Goal: Information Seeking & Learning: Understand process/instructions

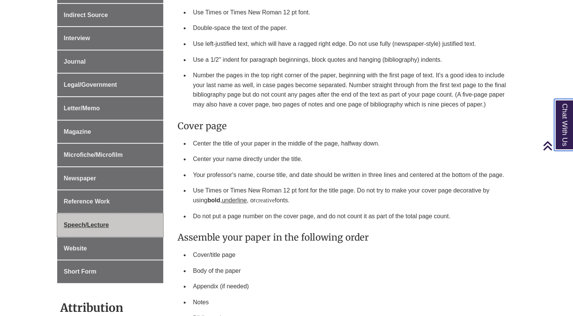
scroll to position [440, 0]
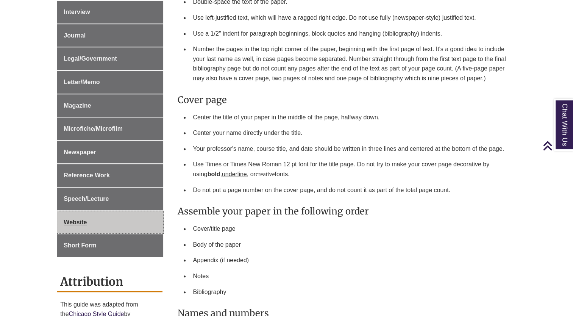
click at [93, 215] on link "Website" at bounding box center [110, 222] width 106 height 23
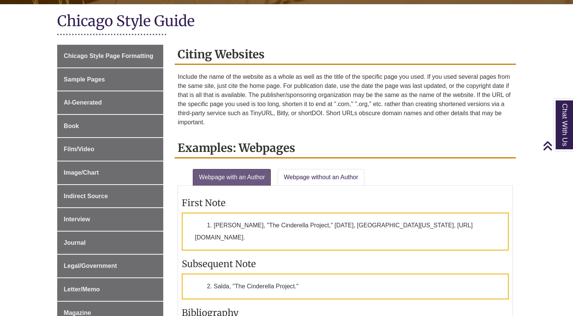
scroll to position [151, 0]
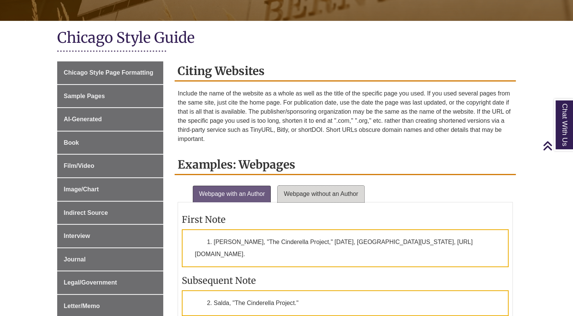
click at [288, 193] on link "Webpage without an Author" at bounding box center [321, 194] width 86 height 17
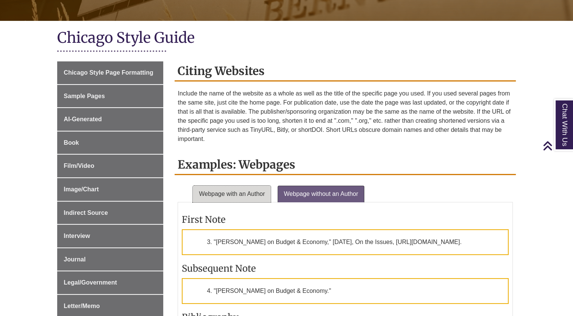
click at [265, 192] on link "Webpage with an Author" at bounding box center [232, 194] width 78 height 17
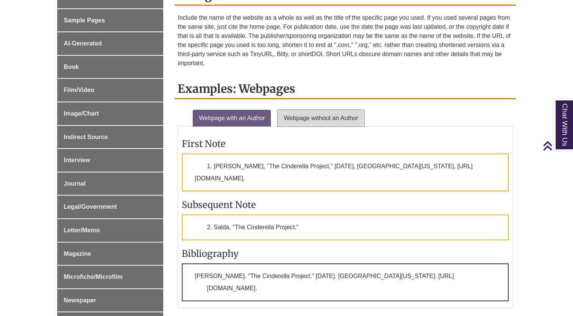
click at [303, 119] on link "Webpage without an Author" at bounding box center [321, 118] width 86 height 17
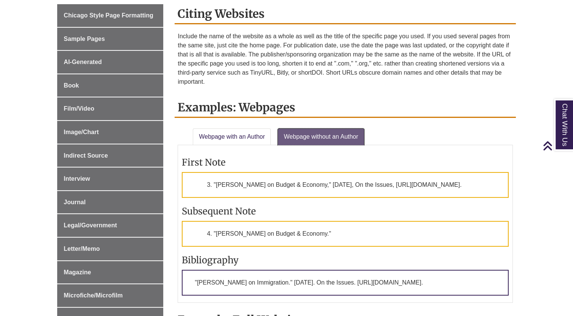
scroll to position [138, 0]
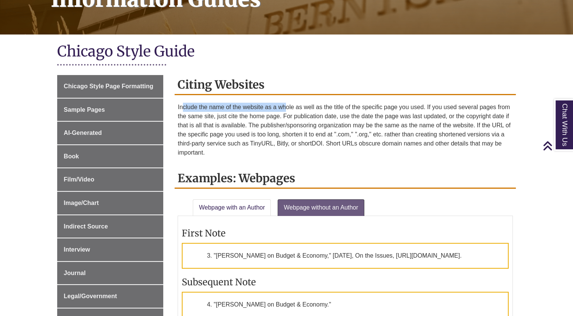
drag, startPoint x: 182, startPoint y: 107, endPoint x: 287, endPoint y: 107, distance: 105.3
click at [287, 107] on p "Include the name of the website as a whole as well as the title of the specific…" at bounding box center [345, 130] width 335 height 55
drag, startPoint x: 287, startPoint y: 107, endPoint x: 280, endPoint y: 108, distance: 7.7
click at [280, 108] on p "Include the name of the website as a whole as well as the title of the specific…" at bounding box center [345, 130] width 335 height 55
click at [264, 106] on p "Include the name of the website as a whole as well as the title of the specific…" at bounding box center [345, 130] width 335 height 55
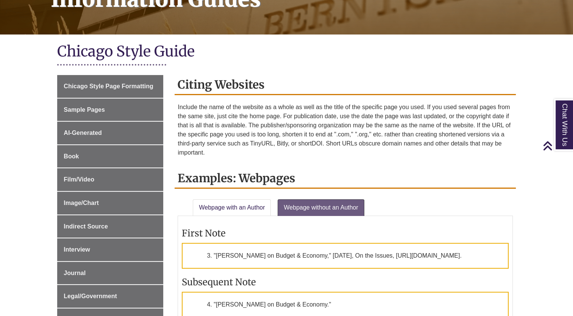
click at [299, 107] on p "Include the name of the website as a whole as well as the title of the specific…" at bounding box center [345, 130] width 335 height 55
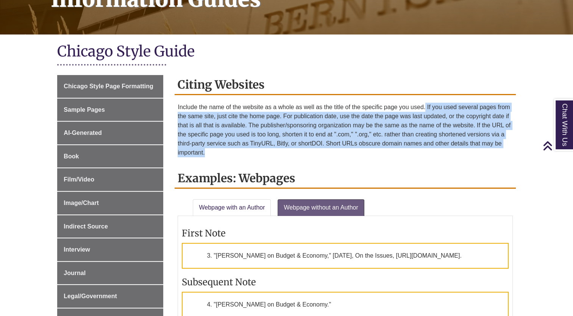
drag, startPoint x: 425, startPoint y: 108, endPoint x: 515, endPoint y: 107, distance: 90.1
drag, startPoint x: 515, startPoint y: 107, endPoint x: 376, endPoint y: 117, distance: 139.7
click at [376, 117] on p "Include the name of the website as a whole as well as the title of the specific…" at bounding box center [345, 130] width 335 height 55
click at [347, 124] on p "Include the name of the website as a whole as well as the title of the specific…" at bounding box center [345, 130] width 335 height 55
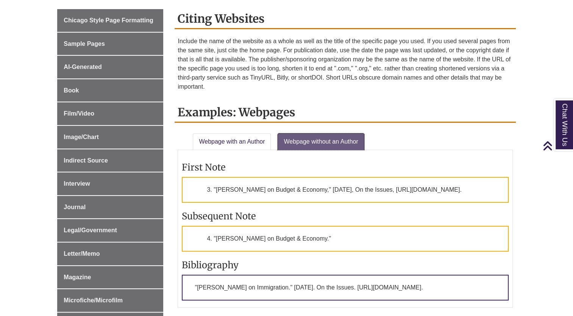
scroll to position [214, 0]
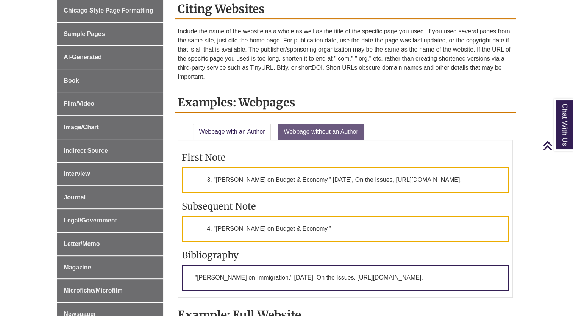
click at [426, 75] on p "Include the name of the website as a whole as well as the title of the specific…" at bounding box center [345, 54] width 335 height 55
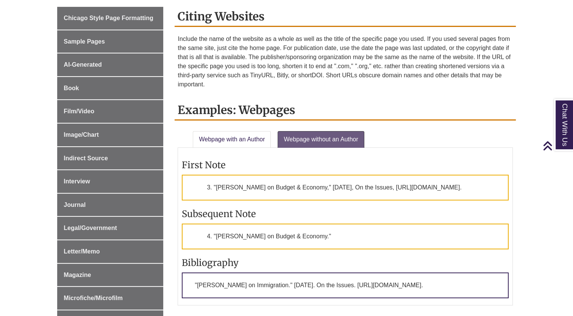
scroll to position [251, 0]
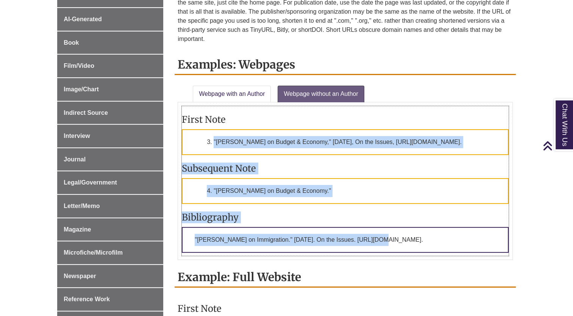
drag, startPoint x: 226, startPoint y: 151, endPoint x: 387, endPoint y: 249, distance: 187.9
click at [387, 249] on div "First Note 3. "Barack Obama on Budget & Economy," September 4, 2011, On the Iss…" at bounding box center [345, 181] width 326 height 150
drag, startPoint x: 387, startPoint y: 249, endPoint x: 353, endPoint y: 234, distance: 36.8
click at [377, 243] on p ""Barack Obama on Immigration." September 4, 2011. On the Issues. http://www.iss…" at bounding box center [345, 240] width 326 height 26
click at [345, 223] on h3 "Bibliography" at bounding box center [345, 217] width 326 height 12
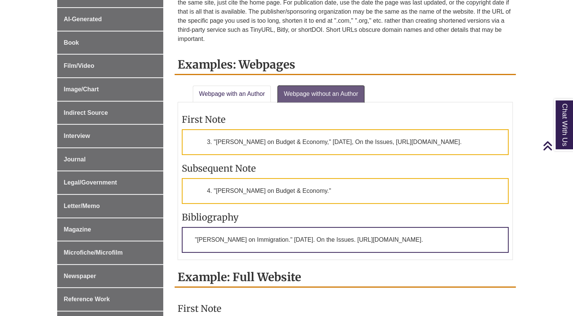
click at [298, 89] on link "Webpage without an Author" at bounding box center [321, 94] width 86 height 17
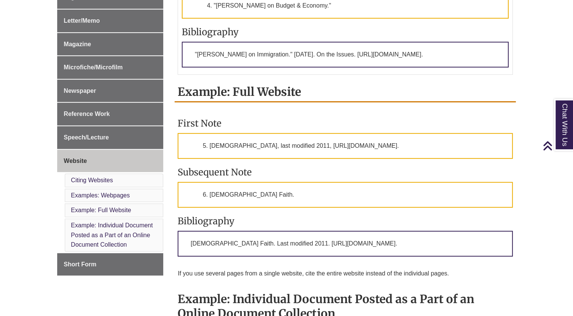
scroll to position [441, 0]
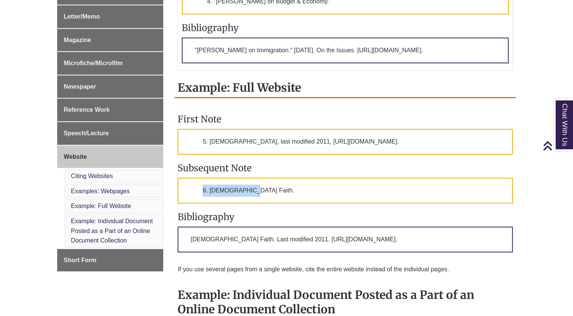
drag, startPoint x: 196, startPoint y: 209, endPoint x: 246, endPoint y: 211, distance: 50.4
click at [246, 203] on p "6. Bahá'í Faith." at bounding box center [345, 191] width 335 height 26
drag, startPoint x: 246, startPoint y: 211, endPoint x: 212, endPoint y: 163, distance: 59.2
click at [212, 154] on p "5. Bahá'í Faith, last modified 2011, http://www.bahai.us/." at bounding box center [345, 142] width 335 height 26
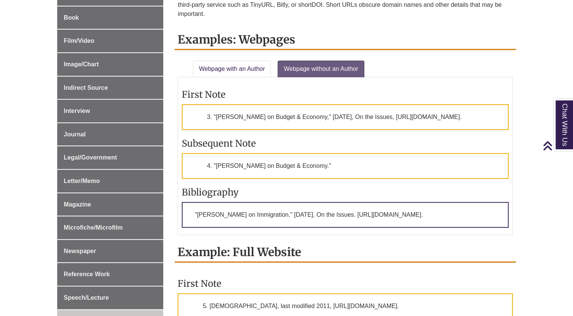
scroll to position [289, 0]
